Goal: Information Seeking & Learning: Understand process/instructions

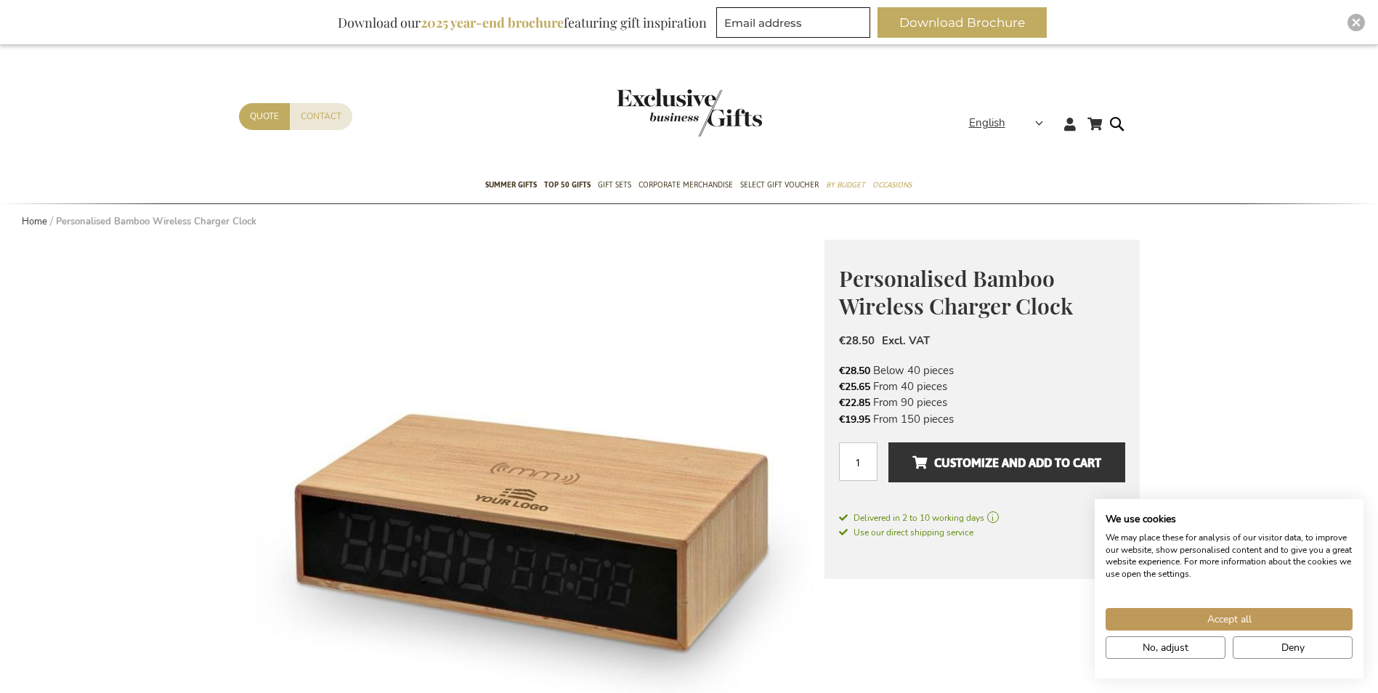
click at [696, 97] on img "store logo" at bounding box center [689, 113] width 145 height 48
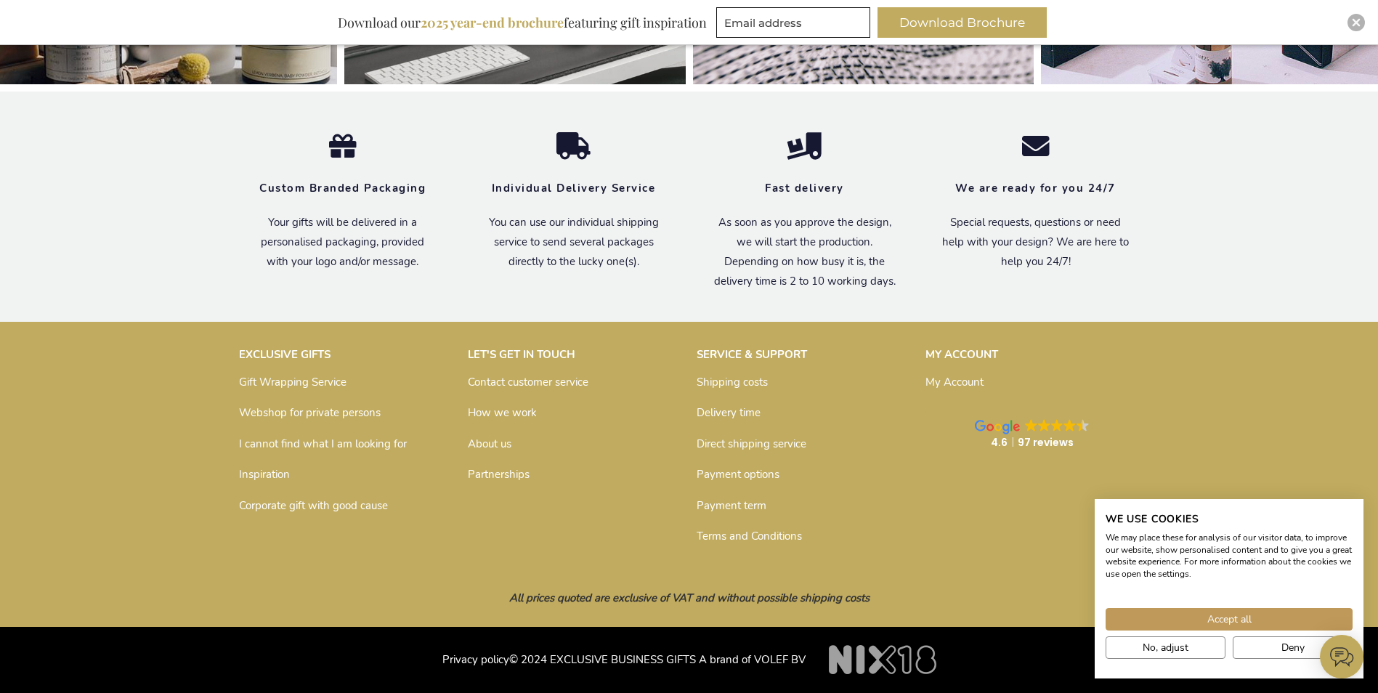
click at [722, 382] on link "Shipping costs" at bounding box center [732, 382] width 71 height 15
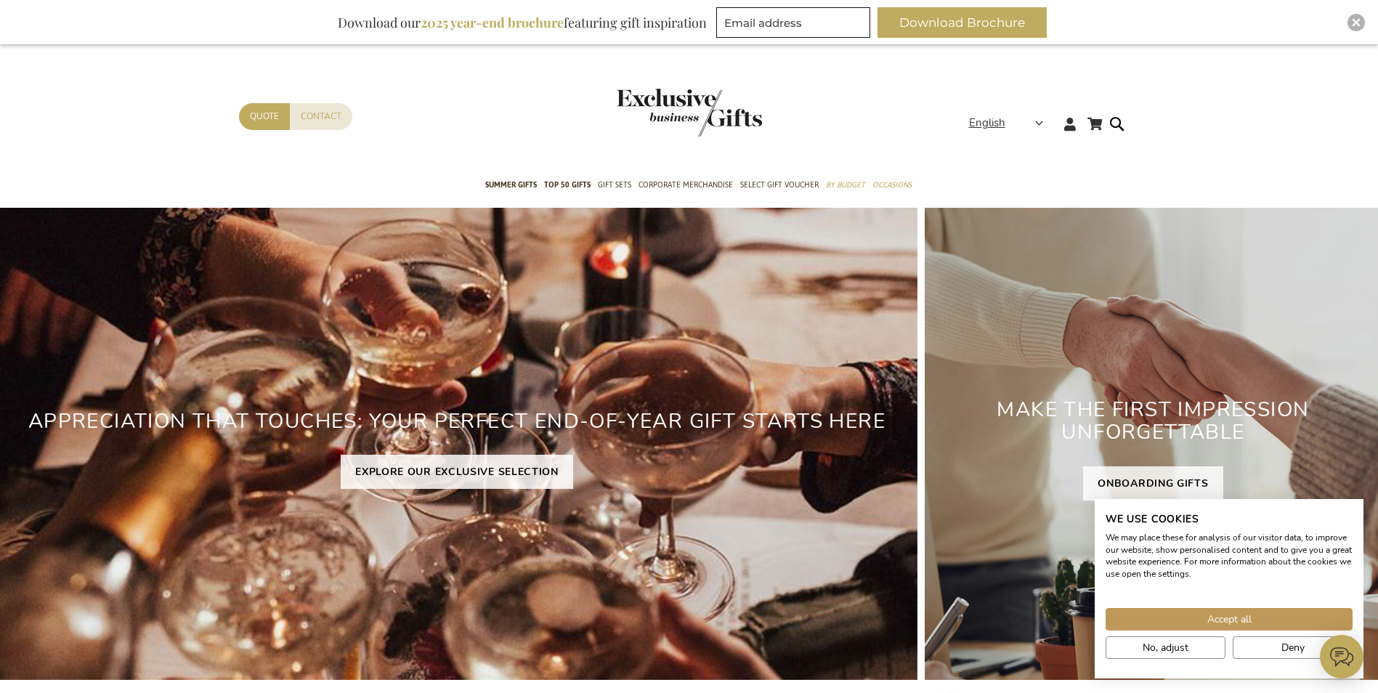
click at [706, 140] on div "Toggle Nav" at bounding box center [689, 122] width 145 height 66
click at [708, 118] on img "store logo" at bounding box center [689, 113] width 145 height 48
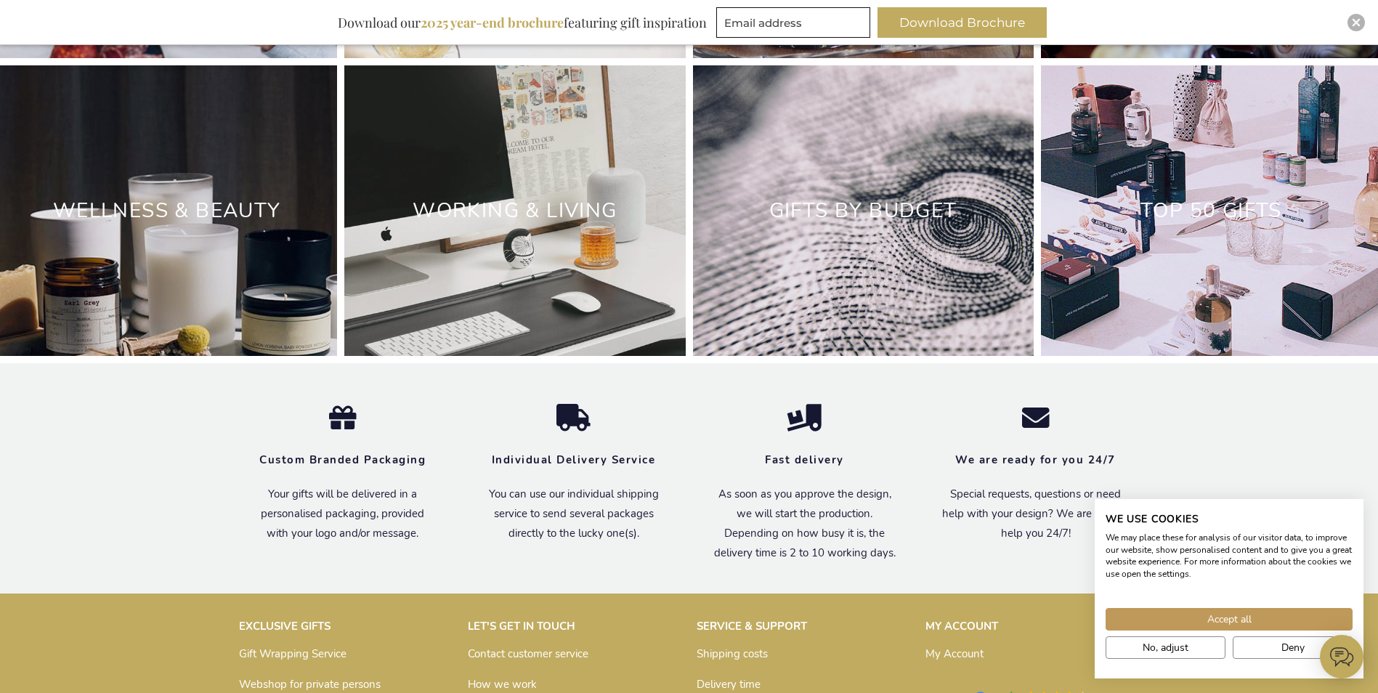
scroll to position [4856, 0]
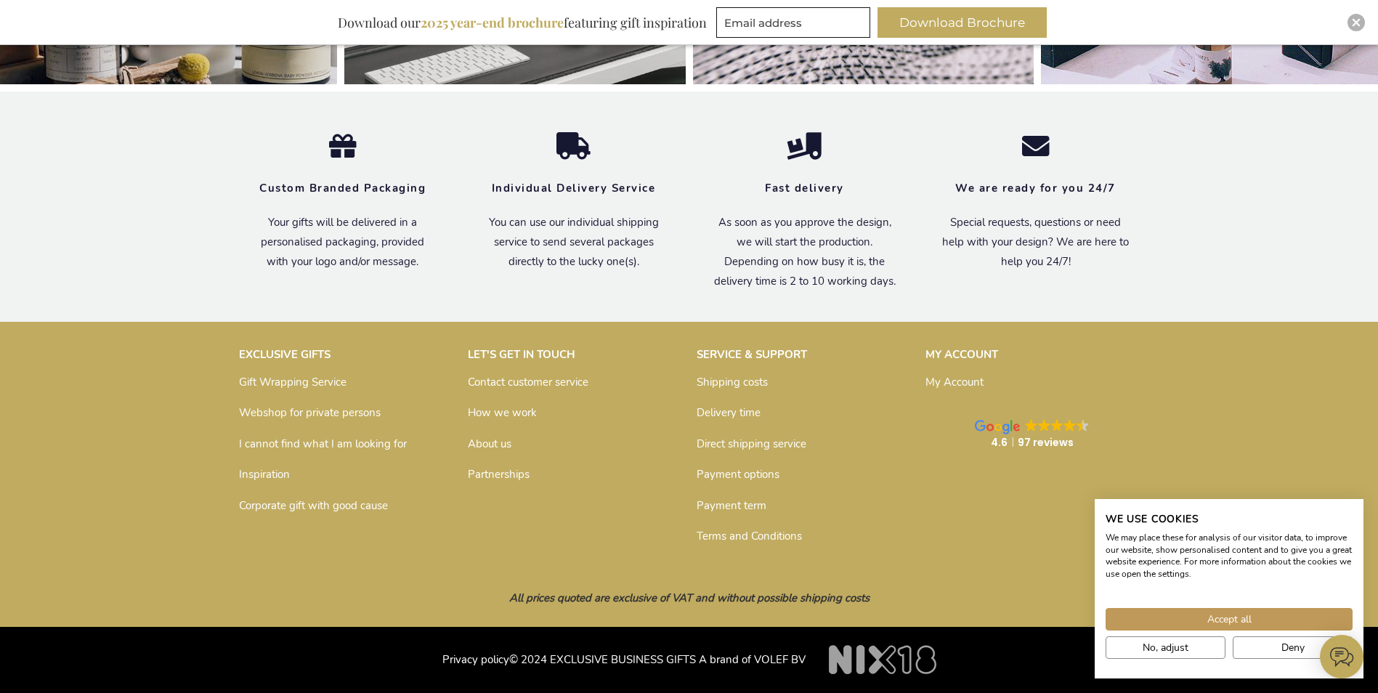
click at [514, 411] on link "How we work" at bounding box center [502, 412] width 69 height 15
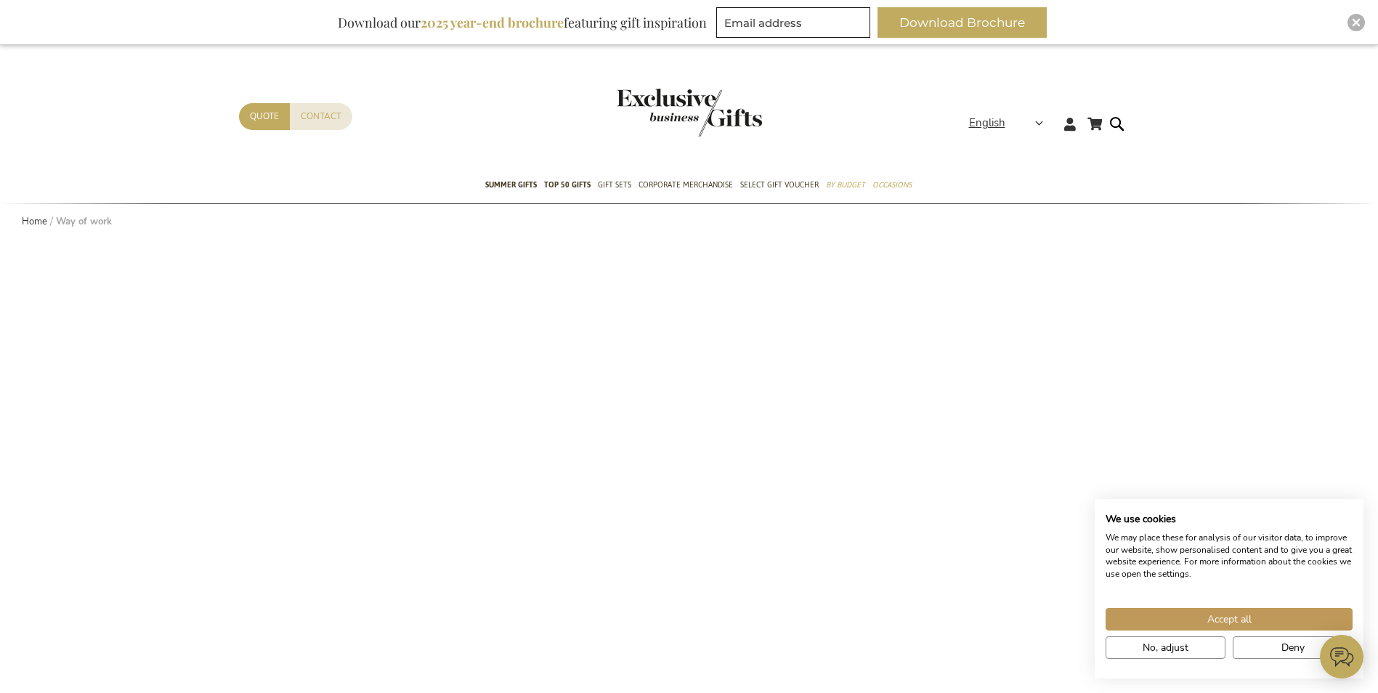
scroll to position [606, 0]
